Goal: Information Seeking & Learning: Learn about a topic

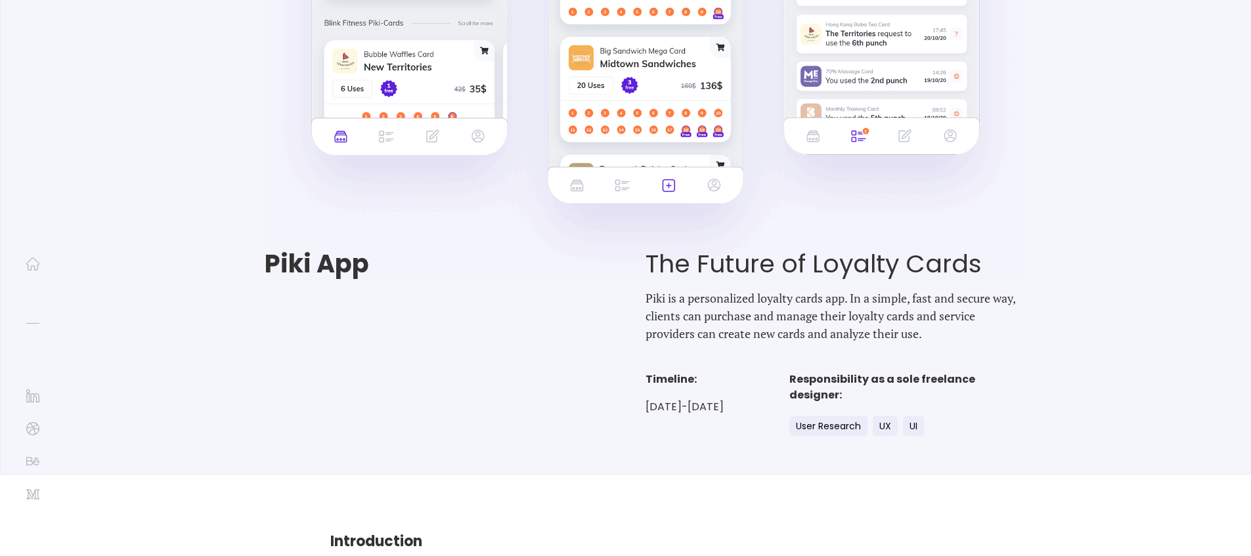
scroll to position [82, 0]
drag, startPoint x: 678, startPoint y: 296, endPoint x: 866, endPoint y: 290, distance: 187.3
click at [866, 290] on p "Piki is a personalized loyalty cards app. In a simple, fast and secure way, cli…" at bounding box center [836, 315] width 381 height 53
drag, startPoint x: 886, startPoint y: 294, endPoint x: 969, endPoint y: 288, distance: 83.0
click at [969, 289] on p "Piki is a personalized loyalty cards app. In a simple, fast and secure way, cli…" at bounding box center [836, 315] width 381 height 53
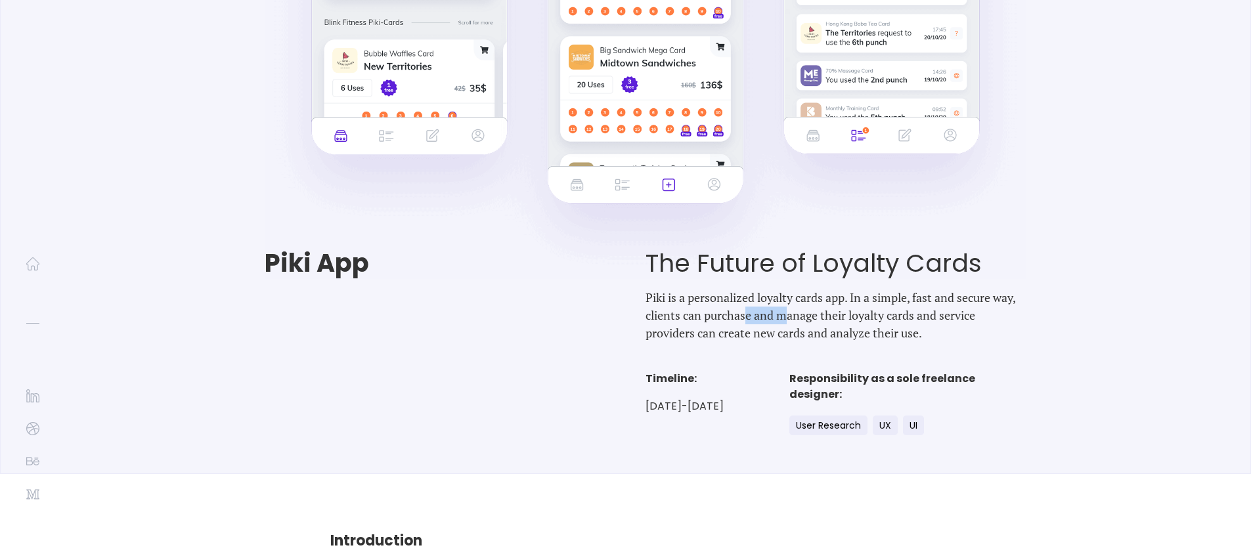
drag, startPoint x: 685, startPoint y: 306, endPoint x: 741, endPoint y: 305, distance: 55.8
click at [736, 306] on p "Piki is a personalized loyalty cards app. In a simple, fast and secure way, cli…" at bounding box center [836, 315] width 381 height 53
drag, startPoint x: 764, startPoint y: 309, endPoint x: 852, endPoint y: 310, distance: 88.0
click at [852, 310] on p "Piki is a personalized loyalty cards app. In a simple, fast and secure way, cli…" at bounding box center [836, 315] width 381 height 53
drag, startPoint x: 875, startPoint y: 313, endPoint x: 920, endPoint y: 313, distance: 45.3
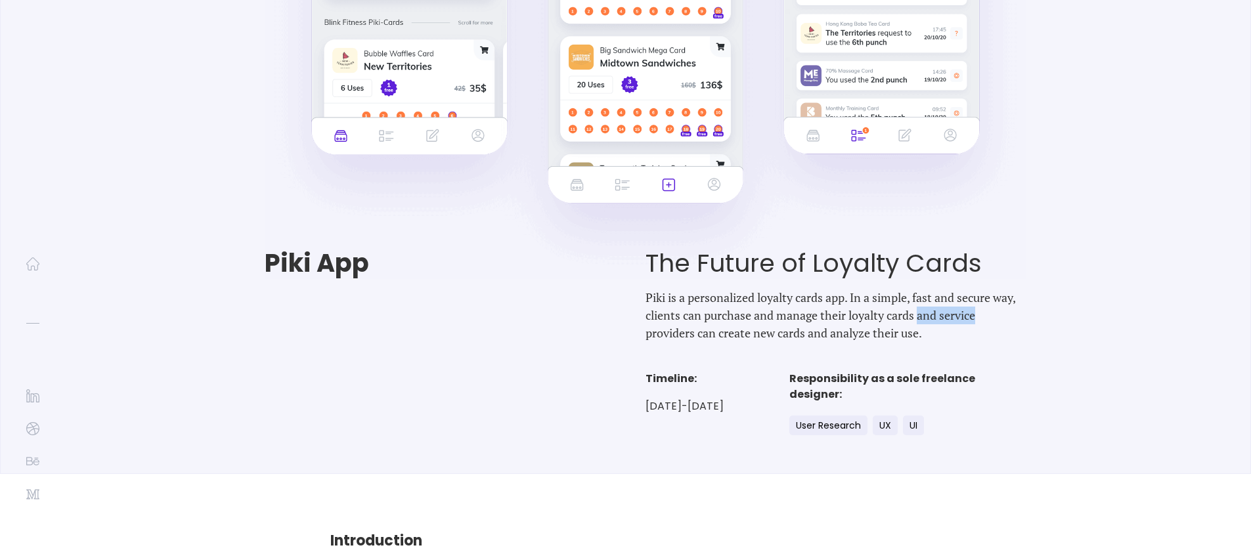
click at [919, 314] on p "Piki is a personalized loyalty cards app. In a simple, fast and secure way, cli…" at bounding box center [836, 315] width 381 height 53
drag, startPoint x: 924, startPoint y: 311, endPoint x: 992, endPoint y: 303, distance: 68.8
click at [979, 306] on p "Piki is a personalized loyalty cards app. In a simple, fast and secure way, cli…" at bounding box center [836, 315] width 381 height 53
drag, startPoint x: 1002, startPoint y: 304, endPoint x: 1107, endPoint y: 307, distance: 105.1
click at [1053, 308] on div "Piki App The Future of Loyalty Cards Piki is a personalized loyalty cards app. …" at bounding box center [626, 345] width 854 height 192
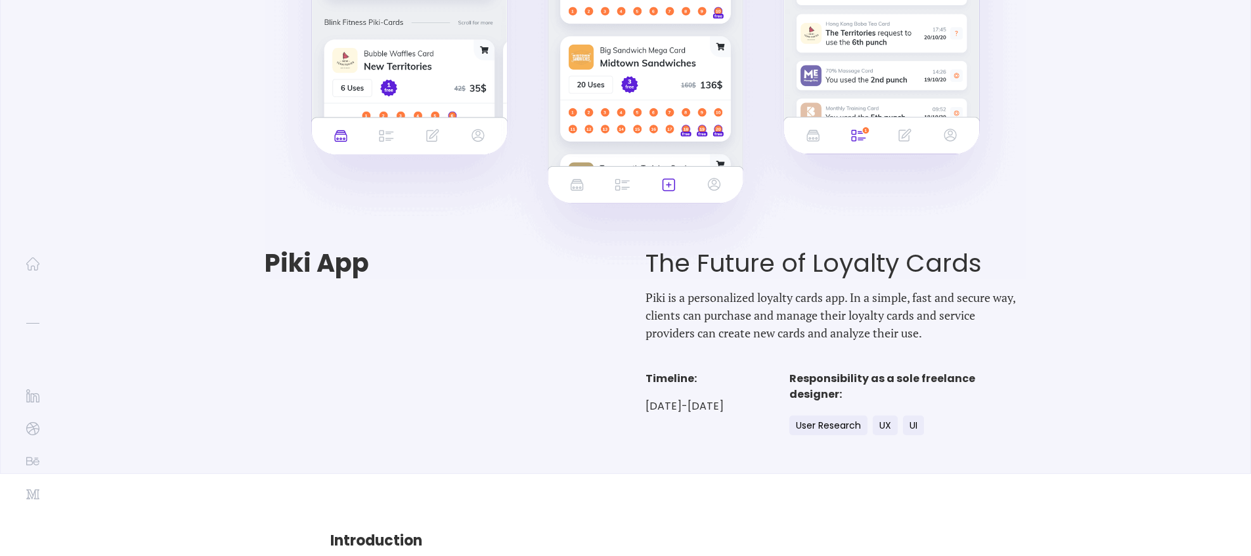
click at [766, 317] on p "Piki is a personalized loyalty cards app. In a simple, fast and secure way, cli…" at bounding box center [836, 315] width 381 height 53
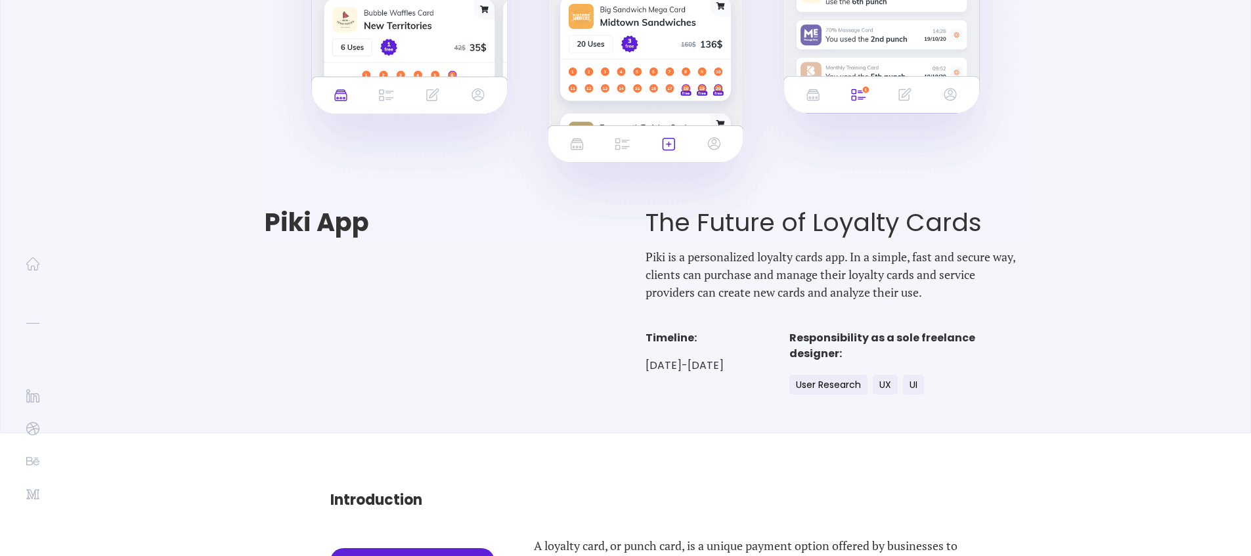
scroll to position [319, 0]
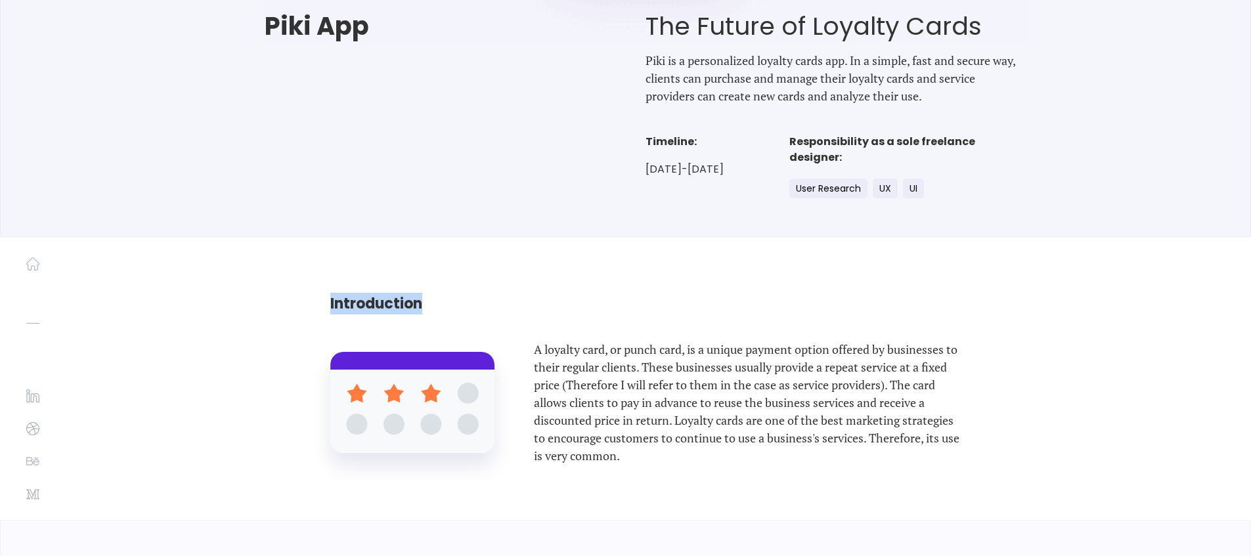
drag, startPoint x: 318, startPoint y: 292, endPoint x: 432, endPoint y: 309, distance: 115.6
click at [429, 307] on div "Introduction A loyalty card, or punch card, is a unique payment option offered …" at bounding box center [626, 378] width 722 height 283
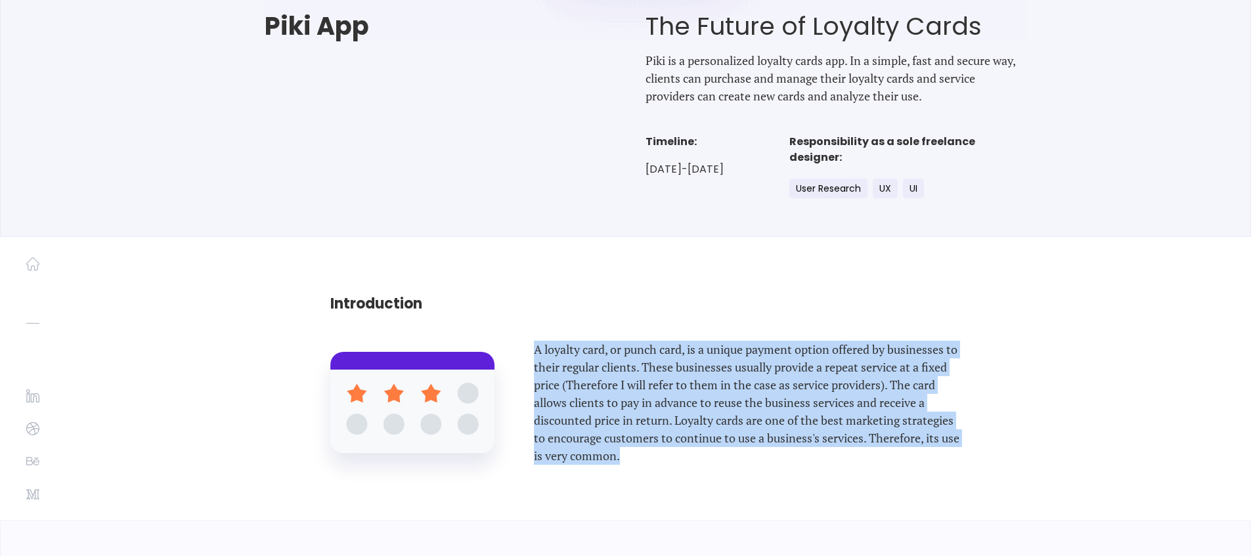
drag, startPoint x: 535, startPoint y: 334, endPoint x: 728, endPoint y: 472, distance: 237.1
click at [728, 472] on div "Introduction A loyalty card, or punch card, is a unique payment option offered …" at bounding box center [626, 378] width 722 height 283
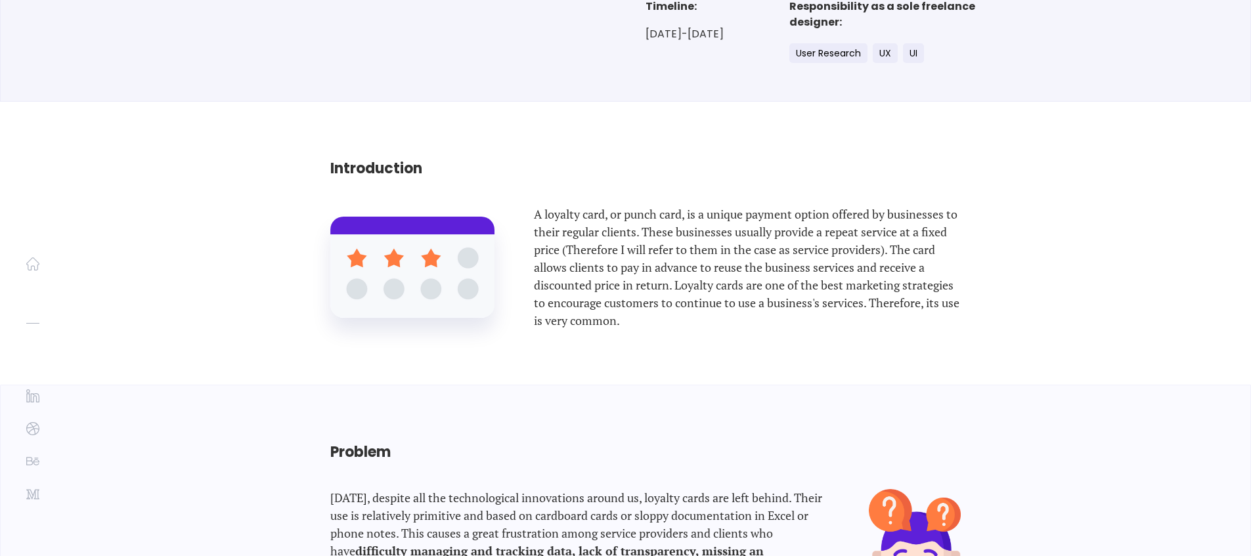
scroll to position [455, 0]
click at [542, 489] on p "[DATE], despite all the technological innovations around us, loyalty cards are …" at bounding box center [580, 543] width 500 height 108
drag, startPoint x: 663, startPoint y: 447, endPoint x: 766, endPoint y: 449, distance: 102.5
click at [753, 489] on p "[DATE], despite all the technological innovations around us, loyalty cards are …" at bounding box center [580, 543] width 500 height 108
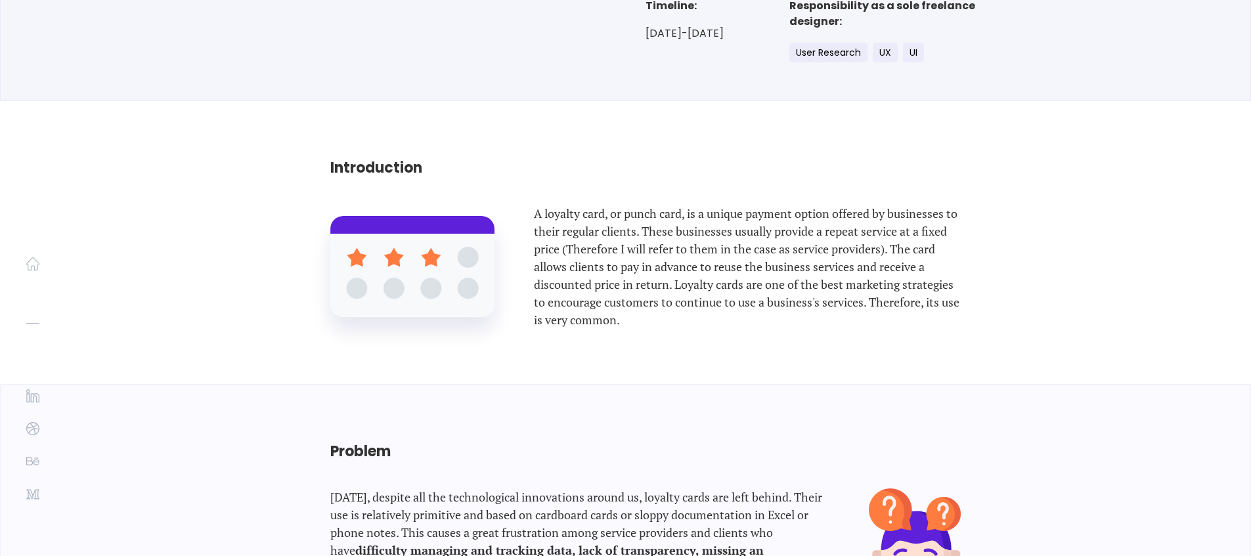
drag, startPoint x: 791, startPoint y: 449, endPoint x: 827, endPoint y: 449, distance: 36.1
click at [826, 489] on p "[DATE], despite all the technological innovations around us, loyalty cards are …" at bounding box center [580, 543] width 500 height 108
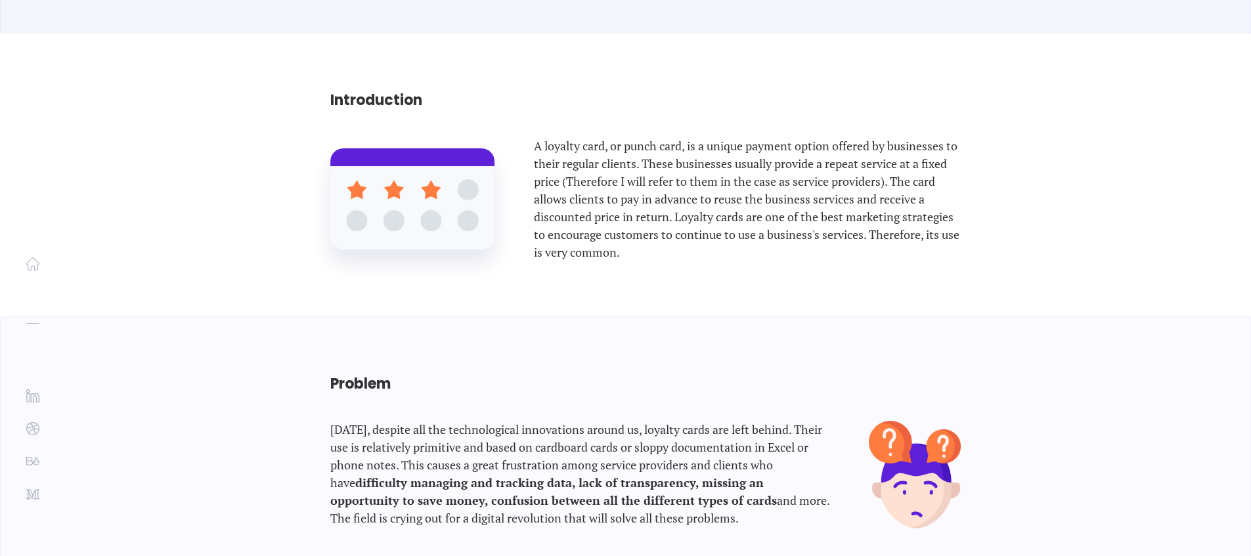
scroll to position [542, 0]
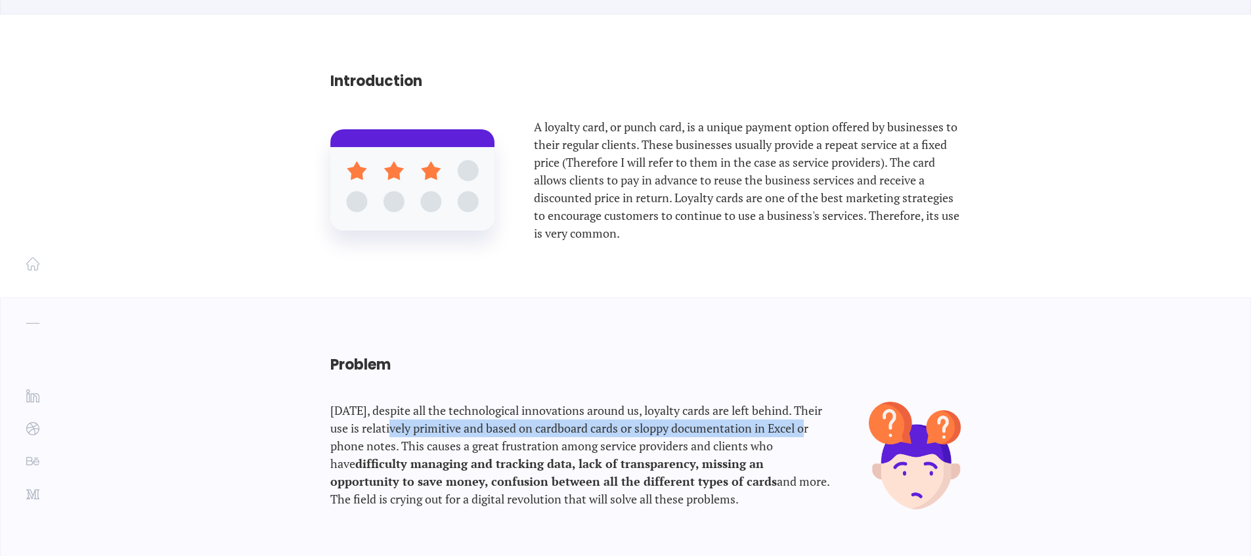
drag, startPoint x: 430, startPoint y: 379, endPoint x: 826, endPoint y: 374, distance: 395.4
click at [826, 402] on p "[DATE], despite all the technological innovations around us, loyalty cards are …" at bounding box center [580, 456] width 500 height 108
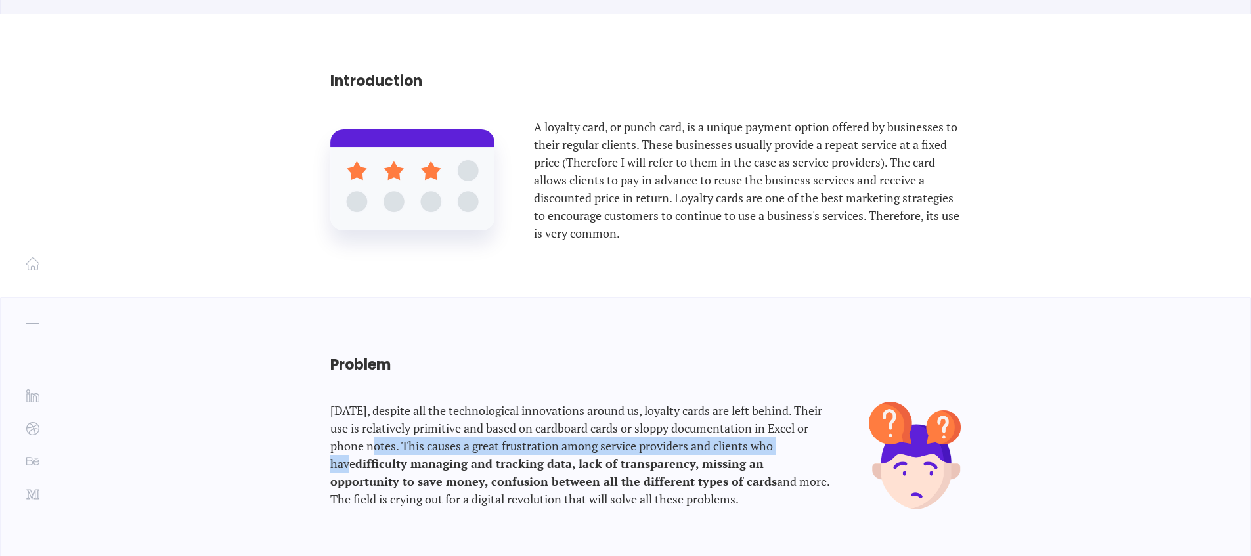
drag, startPoint x: 422, startPoint y: 395, endPoint x: 820, endPoint y: 403, distance: 398.1
click at [816, 403] on p "[DATE], despite all the technological innovations around us, loyalty cards are …" at bounding box center [580, 456] width 500 height 108
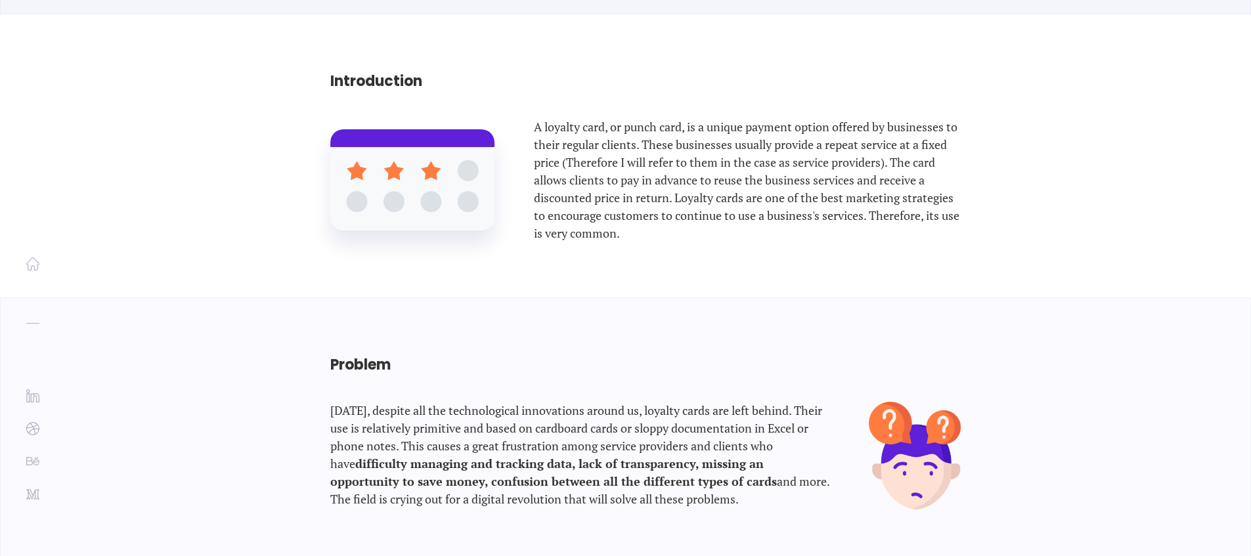
drag, startPoint x: 382, startPoint y: 410, endPoint x: 871, endPoint y: 426, distance: 489.5
click at [871, 426] on div "[DATE], despite all the technological innovations around us, loyalty cards are …" at bounding box center [645, 456] width 630 height 108
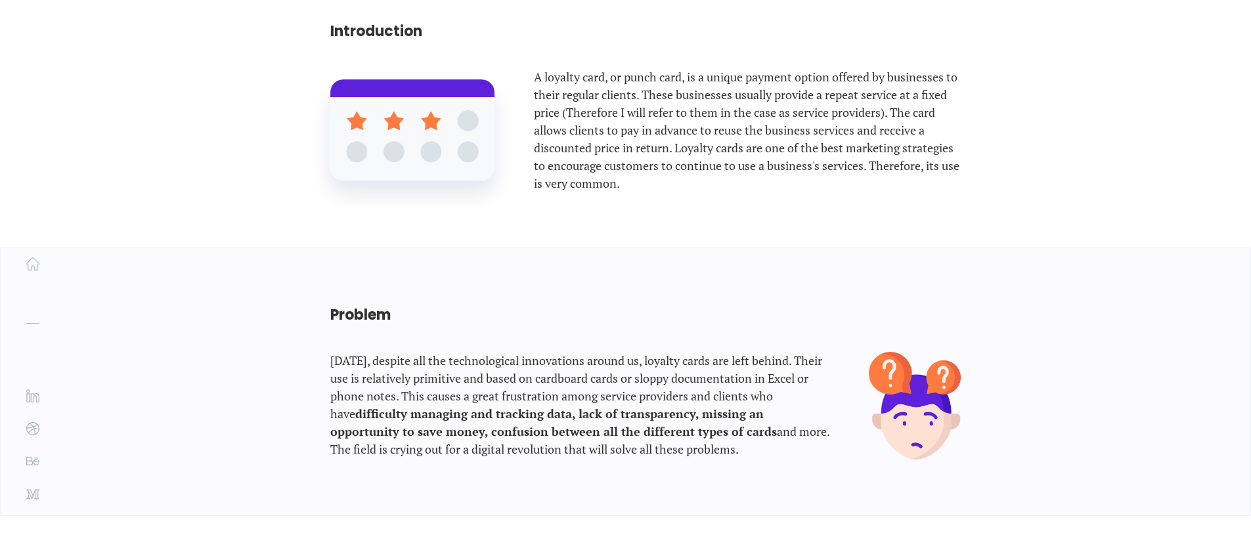
scroll to position [887, 0]
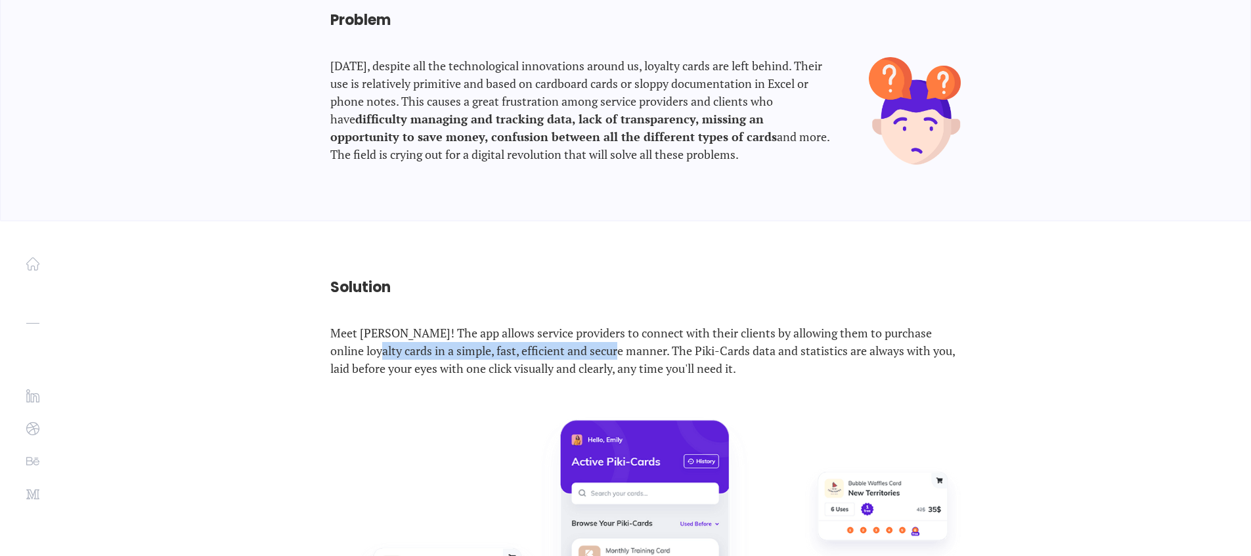
drag, startPoint x: 355, startPoint y: 265, endPoint x: 596, endPoint y: 267, distance: 241.7
click at [596, 324] on p "Meet [PERSON_NAME]! The app allows service providers to connect with their clie…" at bounding box center [645, 350] width 630 height 53
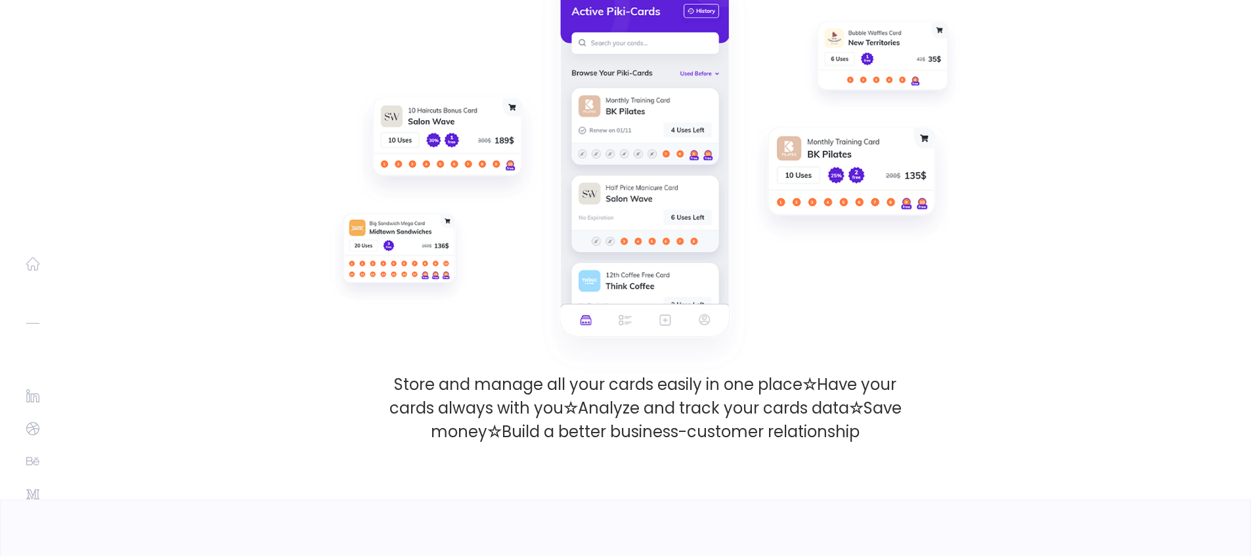
scroll to position [1618, 0]
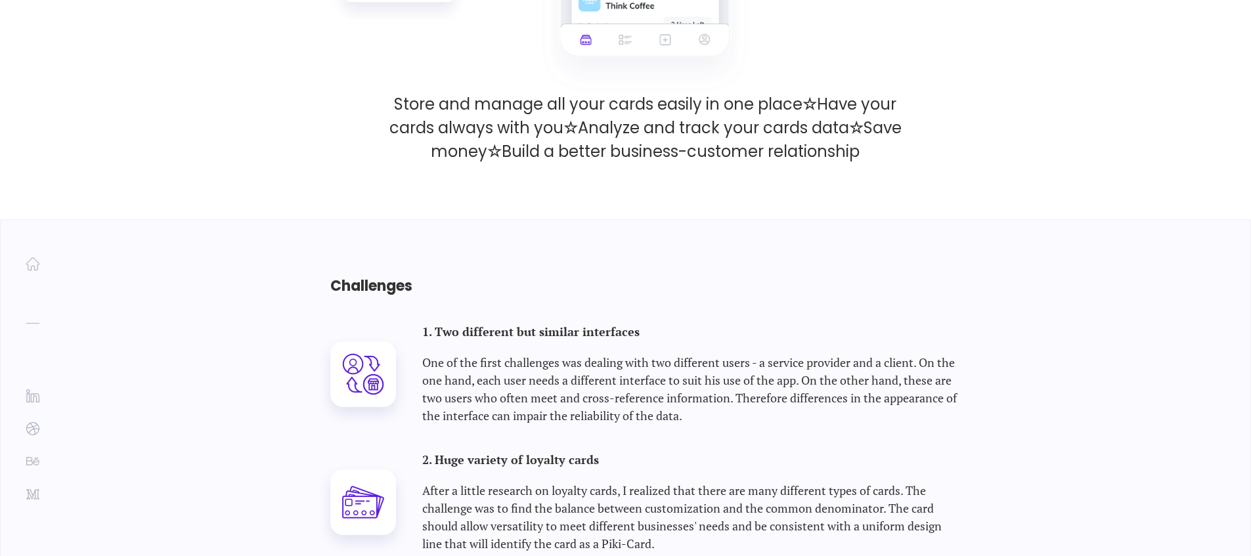
drag, startPoint x: 276, startPoint y: 261, endPoint x: 328, endPoint y: 271, distance: 52.7
click at [327, 270] on div "Challenges 1. Two different but similar interfaces One of the first challenges …" at bounding box center [626, 491] width 722 height 543
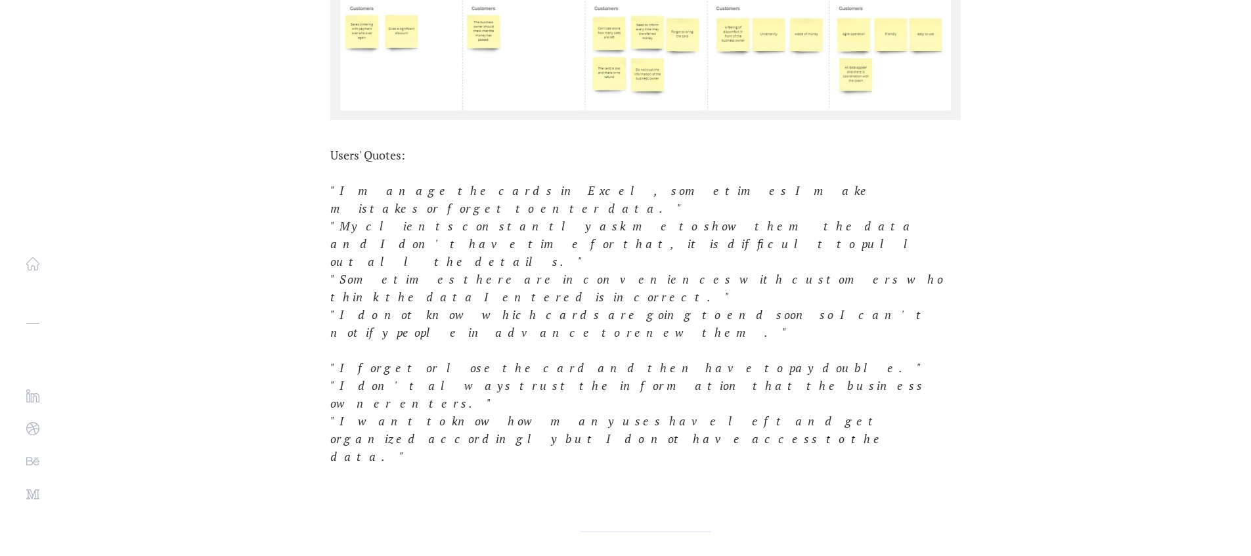
scroll to position [2778, 0]
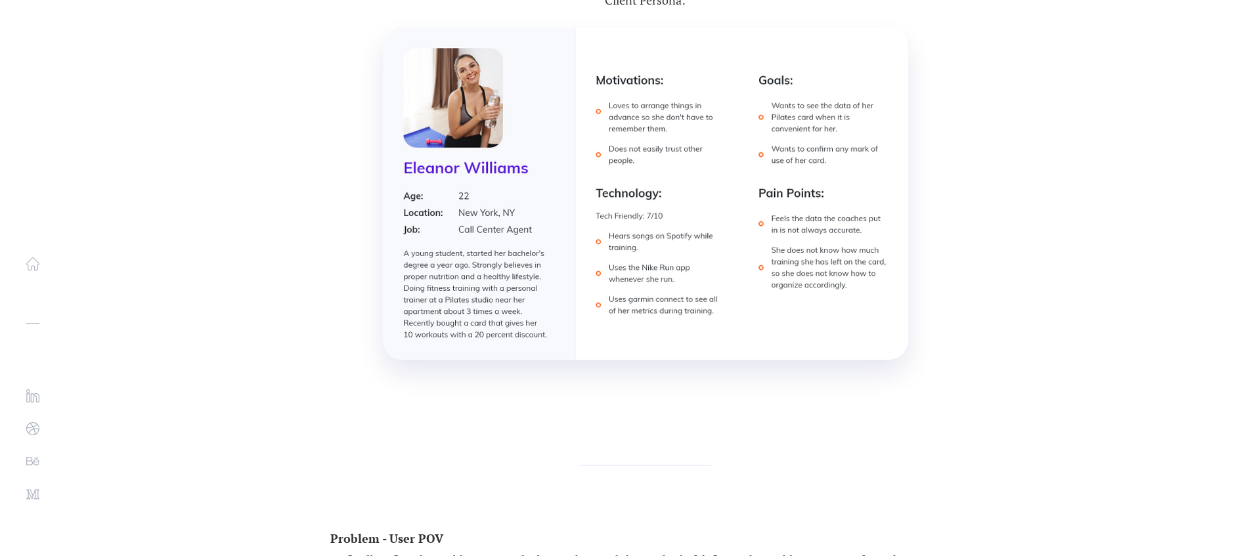
scroll to position [4420, 0]
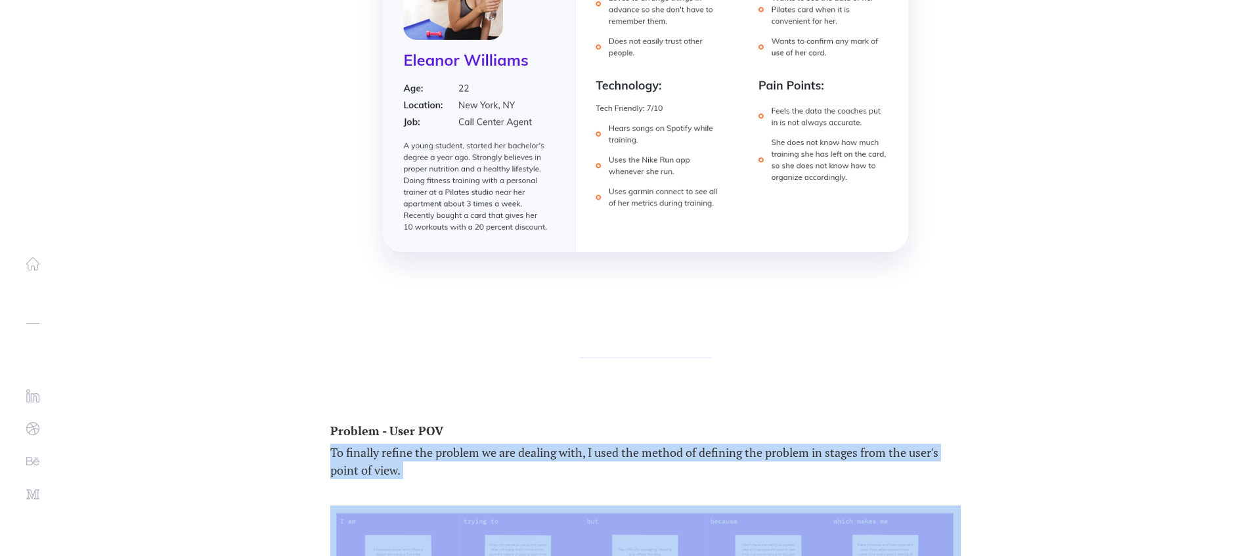
drag, startPoint x: 650, startPoint y: 398, endPoint x: 611, endPoint y: 368, distance: 49.1
